Goal: Transaction & Acquisition: Book appointment/travel/reservation

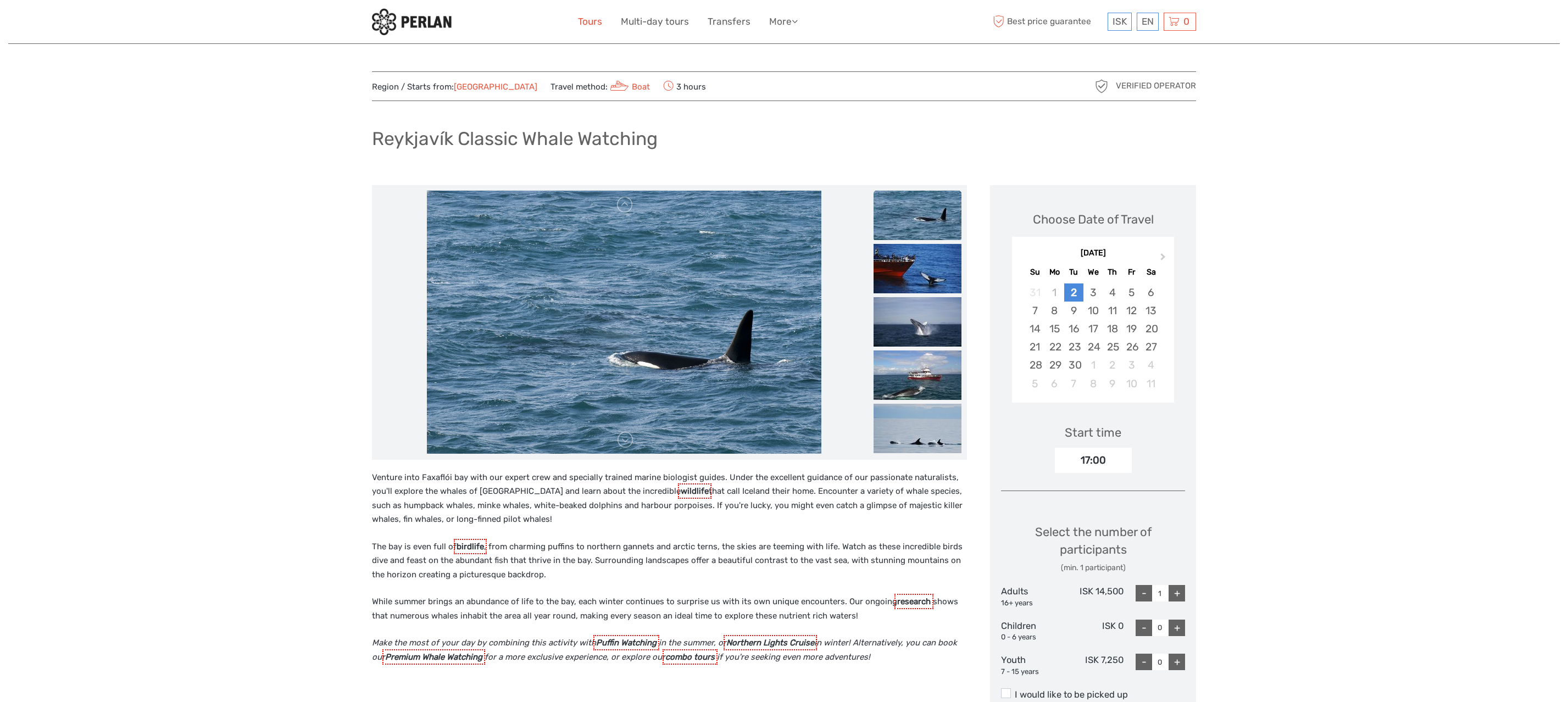
click at [601, 28] on link "Tours" at bounding box center [590, 22] width 24 height 16
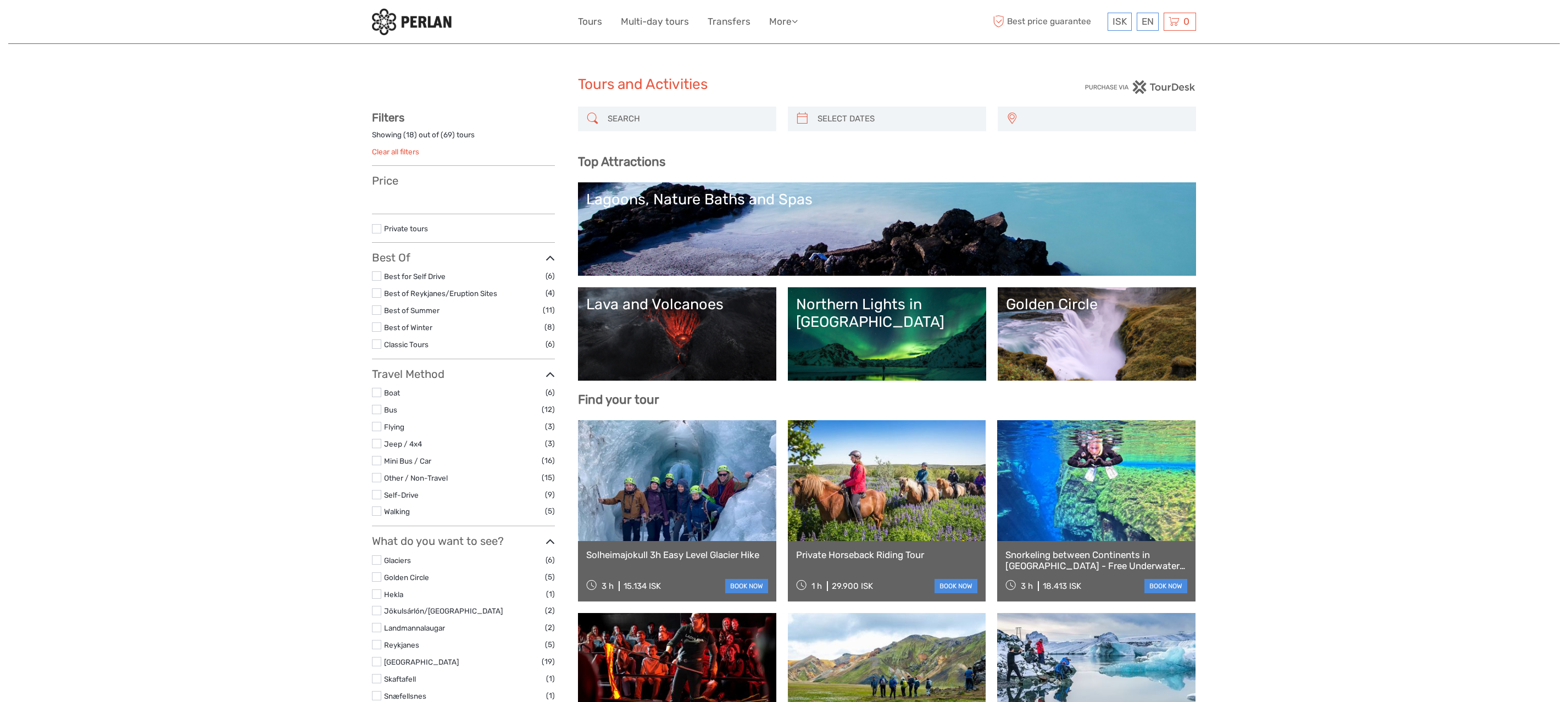
select select
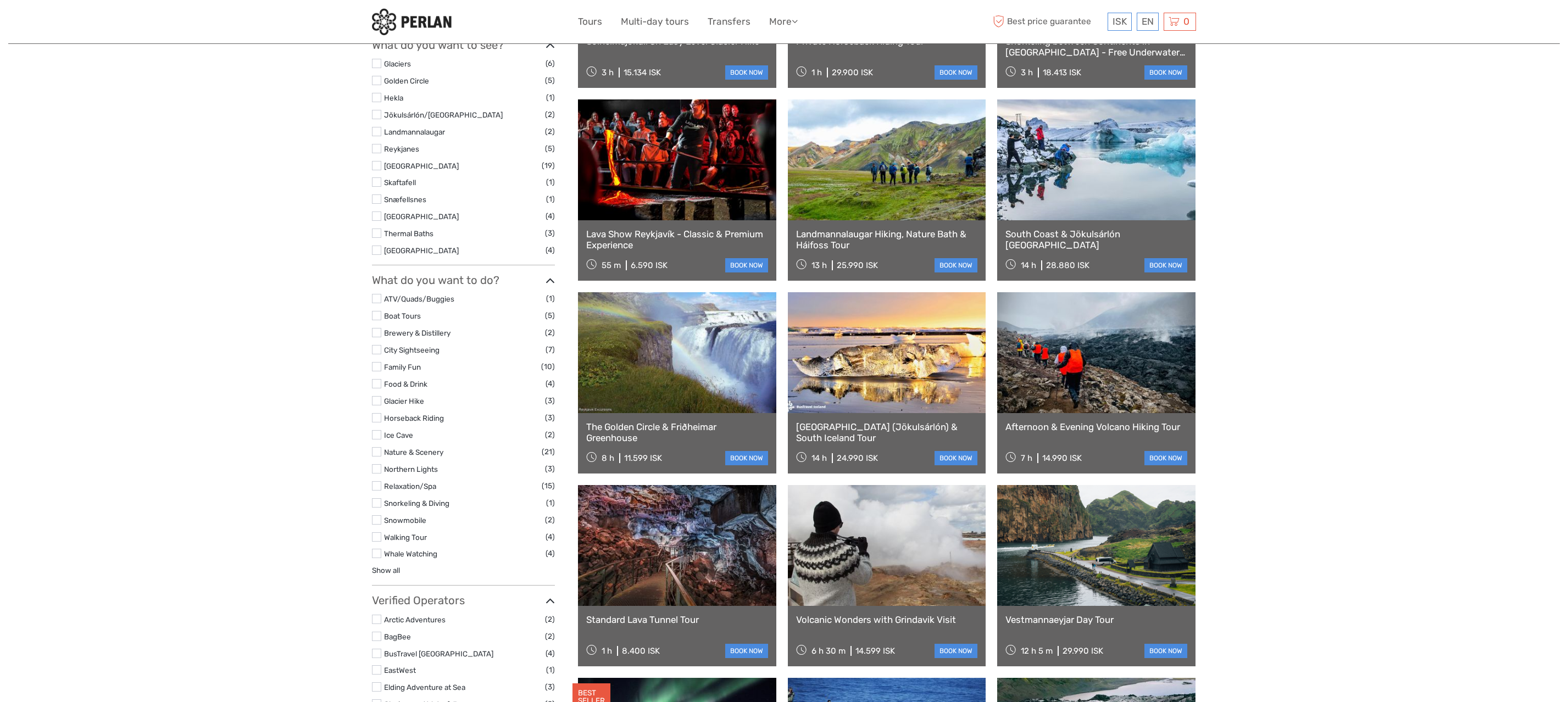
scroll to position [516, 0]
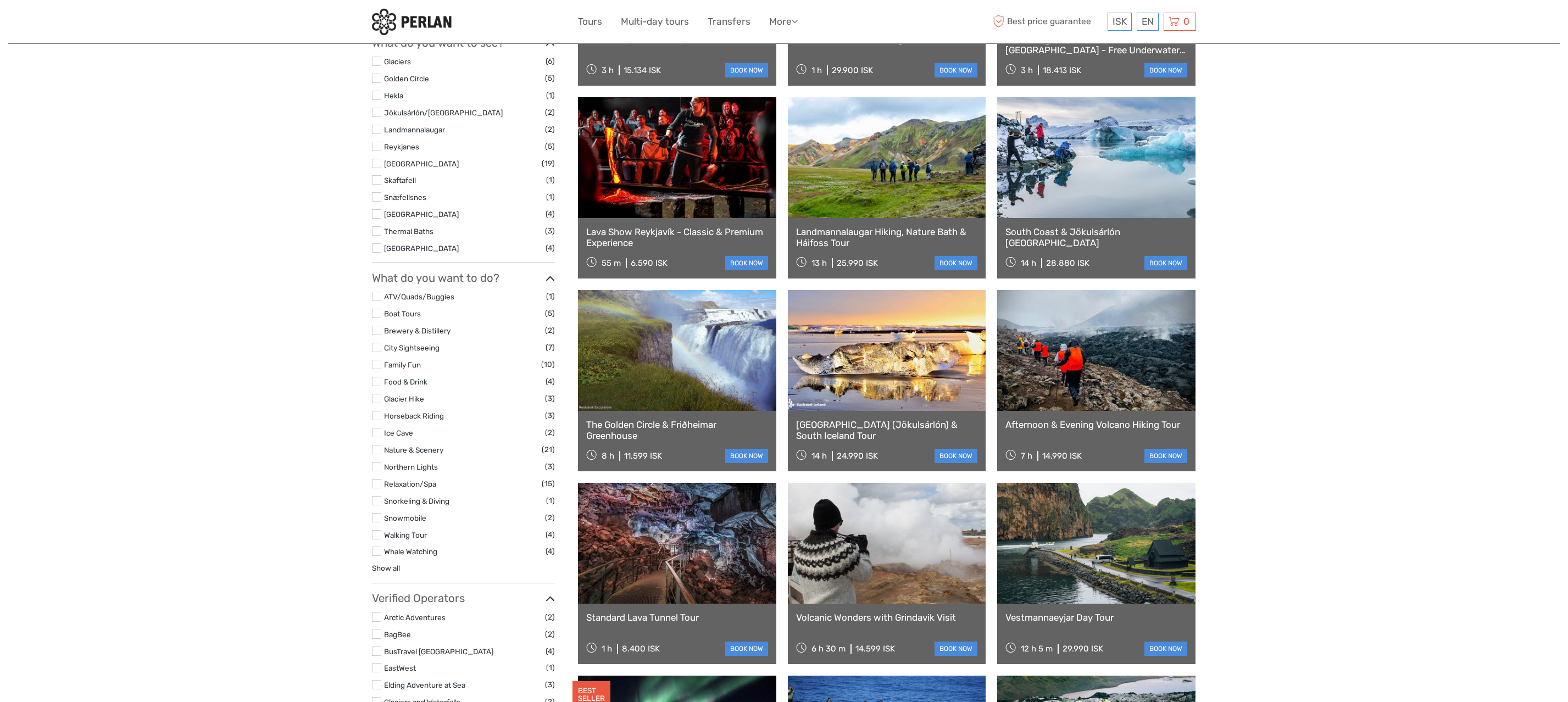
click at [380, 549] on label at bounding box center [377, 551] width 9 height 9
click at [0, 0] on input "checkbox" at bounding box center [0, 0] width 0 height 0
